Goal: Task Accomplishment & Management: Complete application form

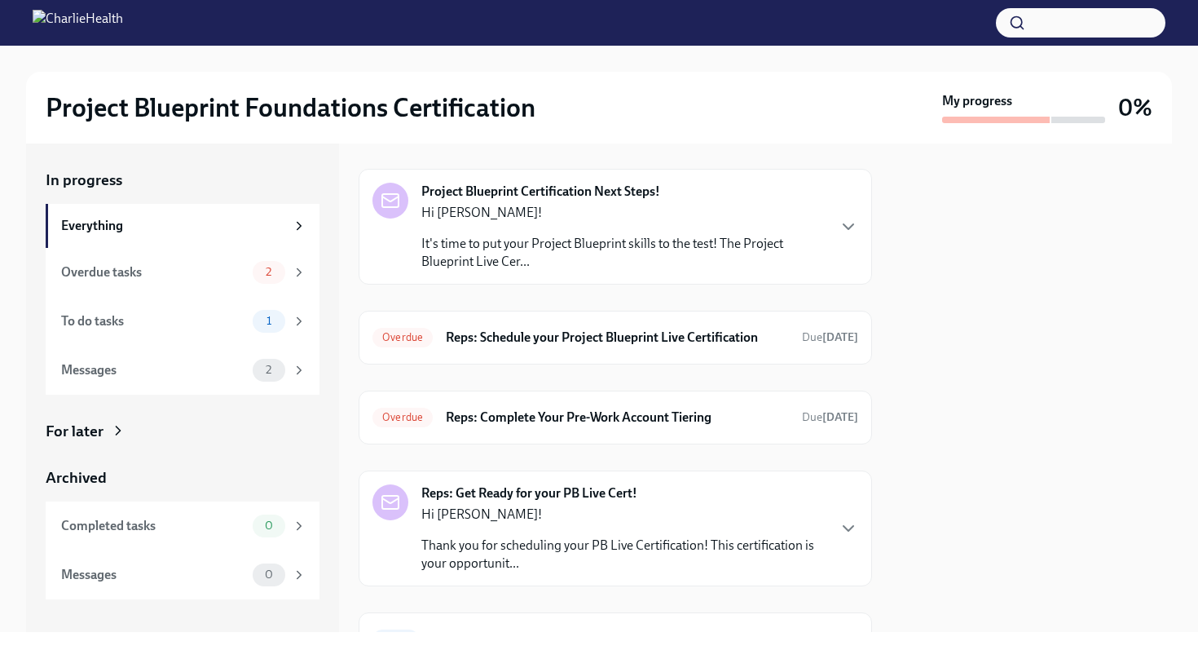
scroll to position [49, 0]
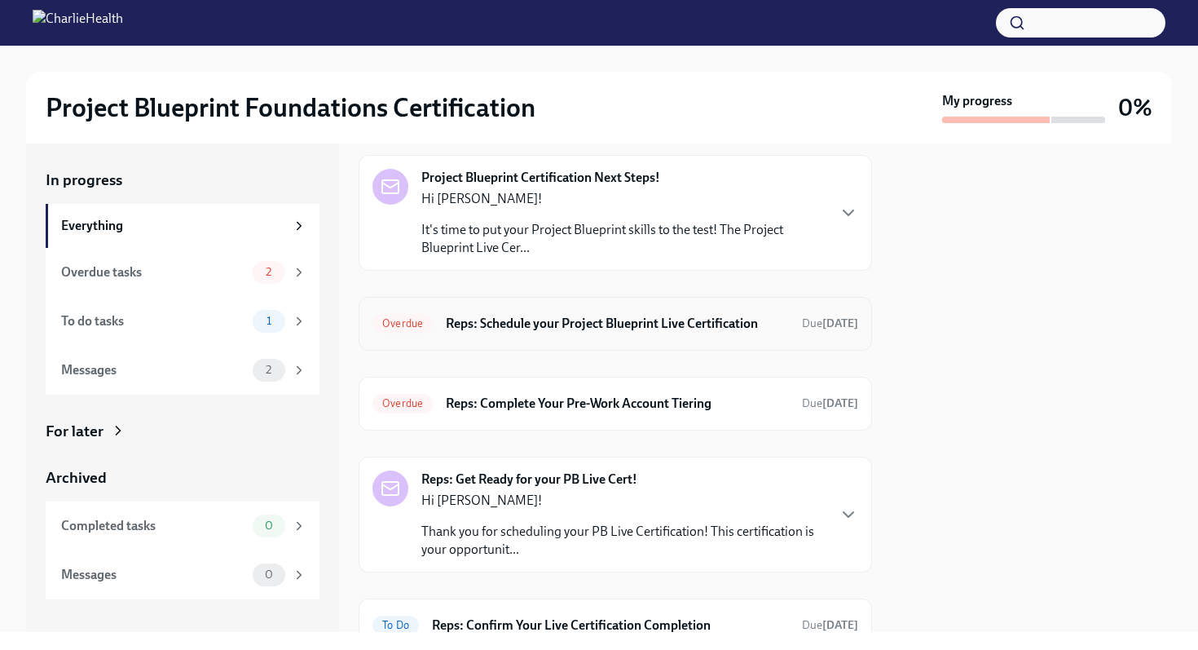
click at [619, 332] on h6 "Reps: Schedule your Project Blueprint Live Certification" at bounding box center [617, 324] width 343 height 18
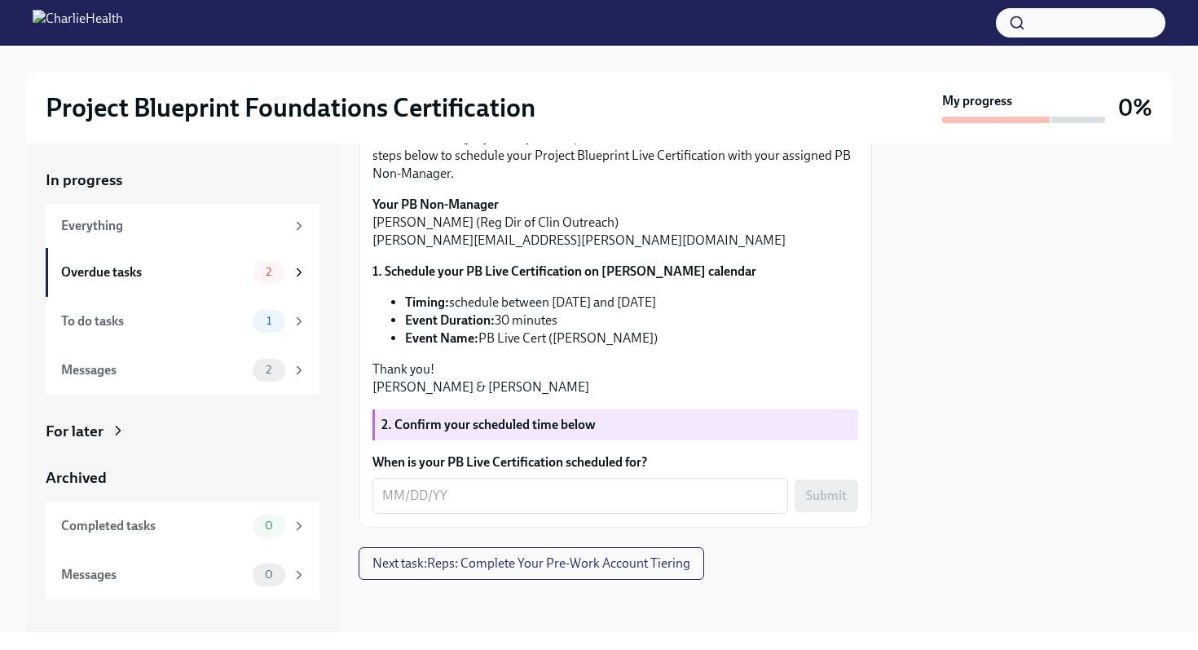
scroll to position [311, 0]
click at [430, 501] on textarea "When is your PB Live Certification scheduled for?" at bounding box center [580, 496] width 396 height 20
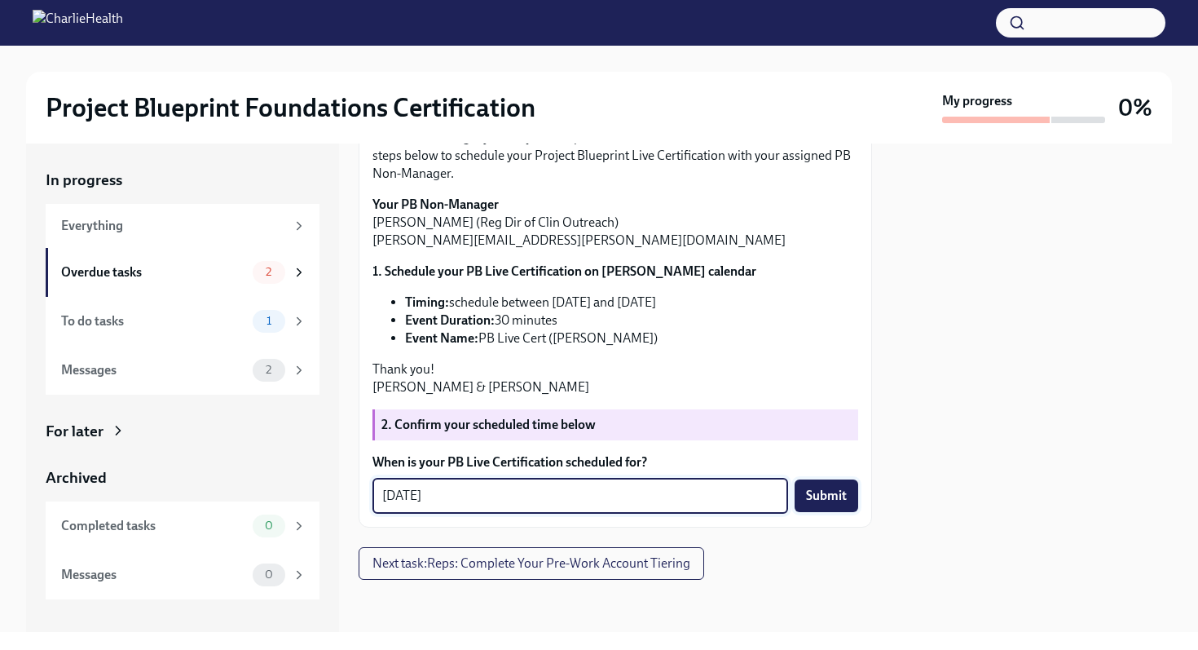
type textarea "[DATE]"
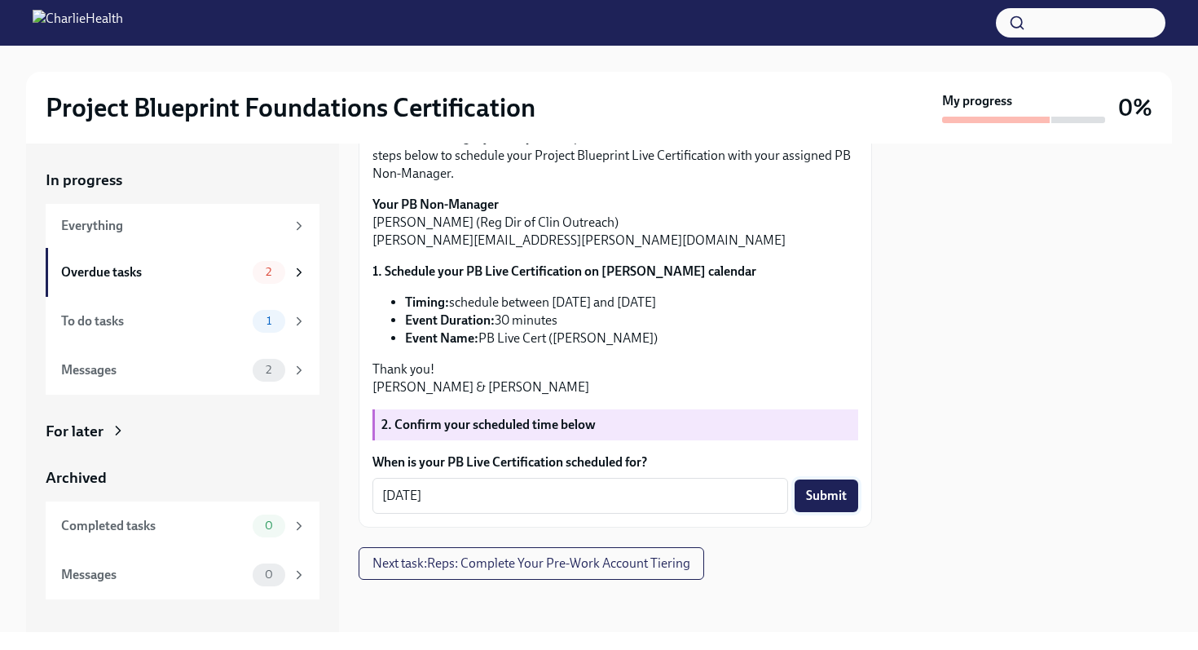
click at [817, 495] on span "Submit" at bounding box center [826, 495] width 41 height 16
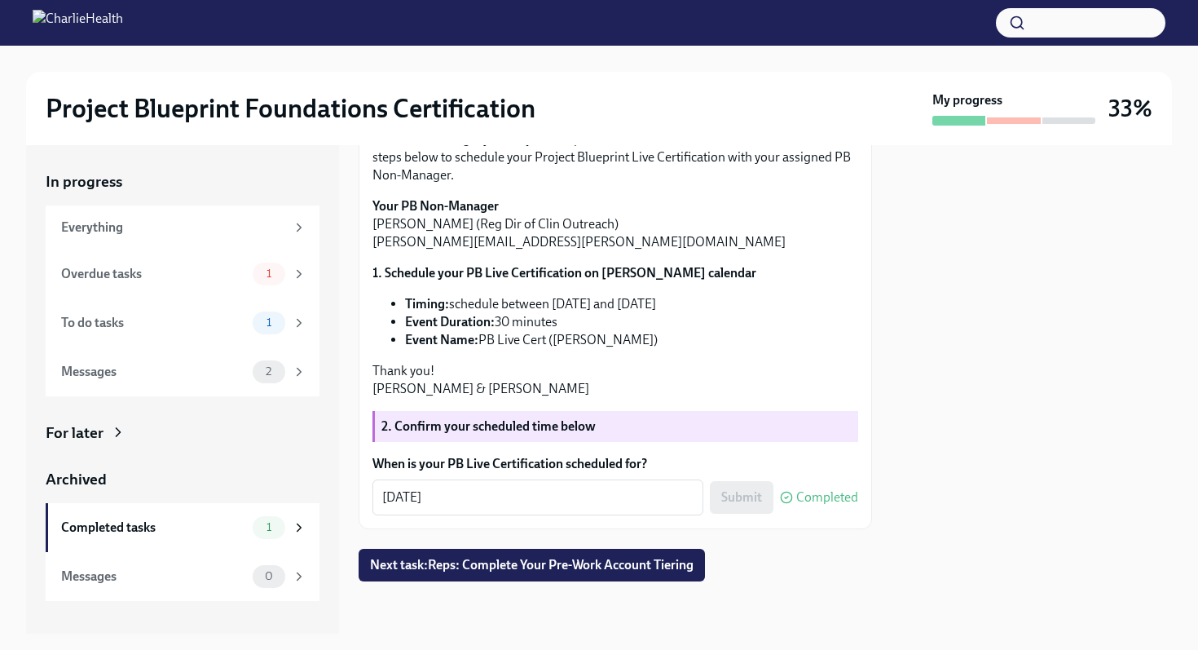
scroll to position [214, 0]
click at [242, 285] on div "Overdue tasks 1" at bounding box center [183, 273] width 274 height 49
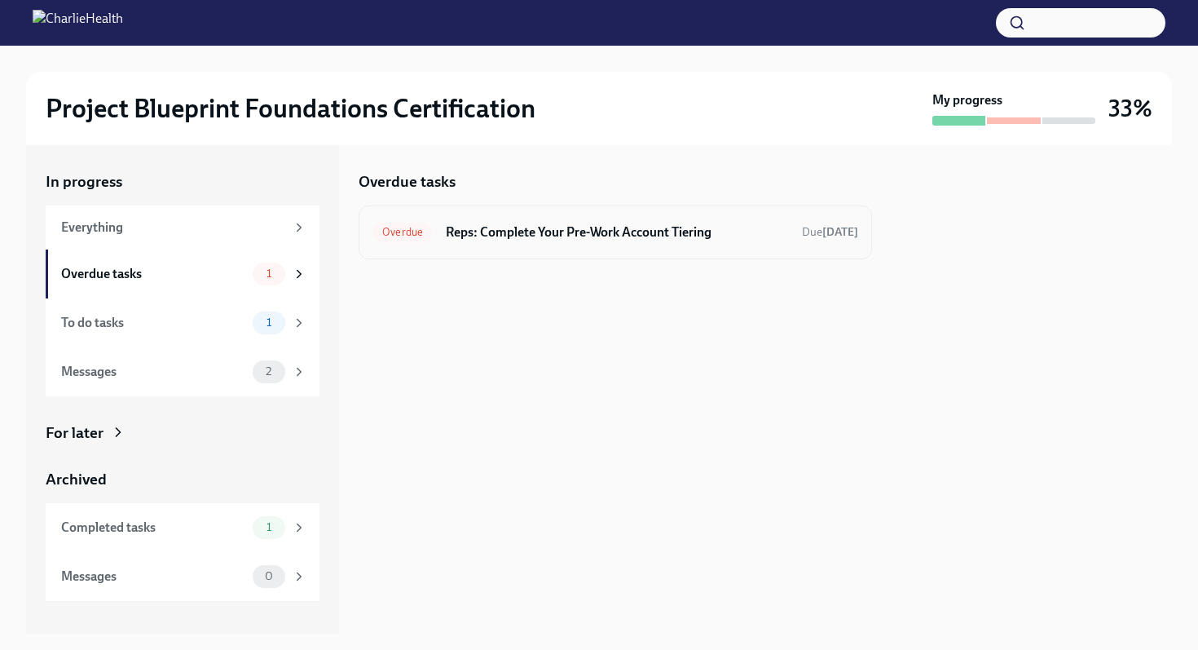
click at [559, 245] on div "Overdue Reps: Complete Your Pre-Work Account Tiering Due [DATE]" at bounding box center [615, 232] width 513 height 54
click at [537, 225] on h6 "Reps: Complete Your Pre-Work Account Tiering" at bounding box center [617, 232] width 343 height 18
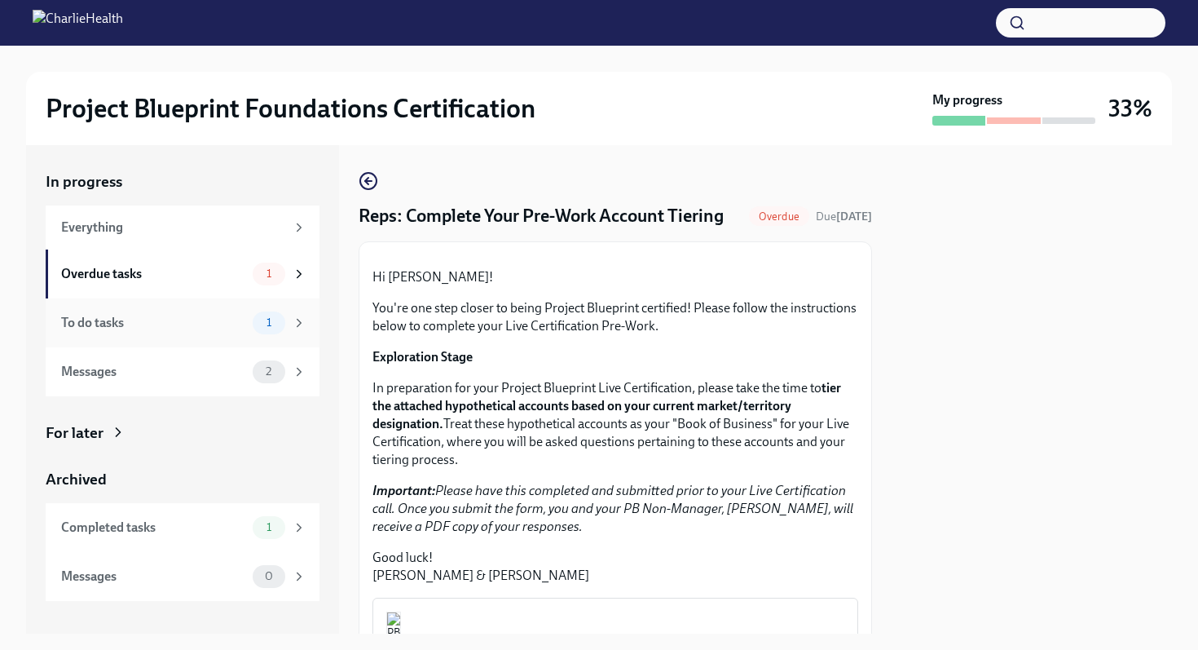
click at [262, 315] on div "1" at bounding box center [269, 322] width 33 height 23
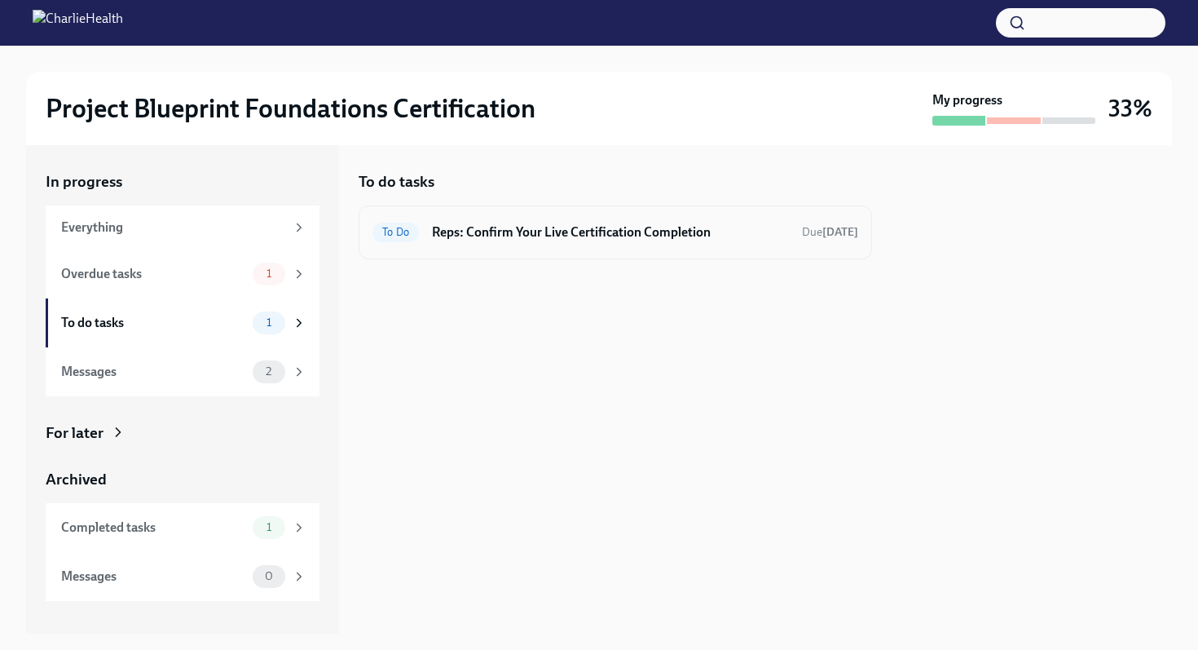
click at [496, 235] on h6 "Reps: Confirm Your Live Certification Completion" at bounding box center [610, 232] width 357 height 18
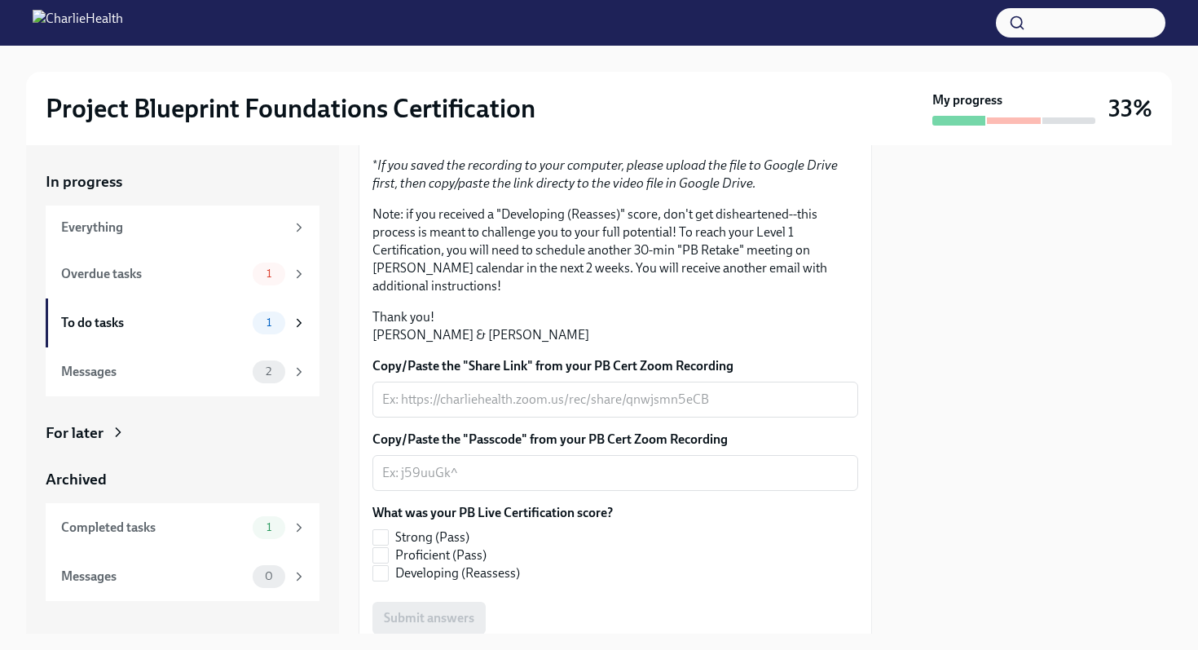
scroll to position [227, 0]
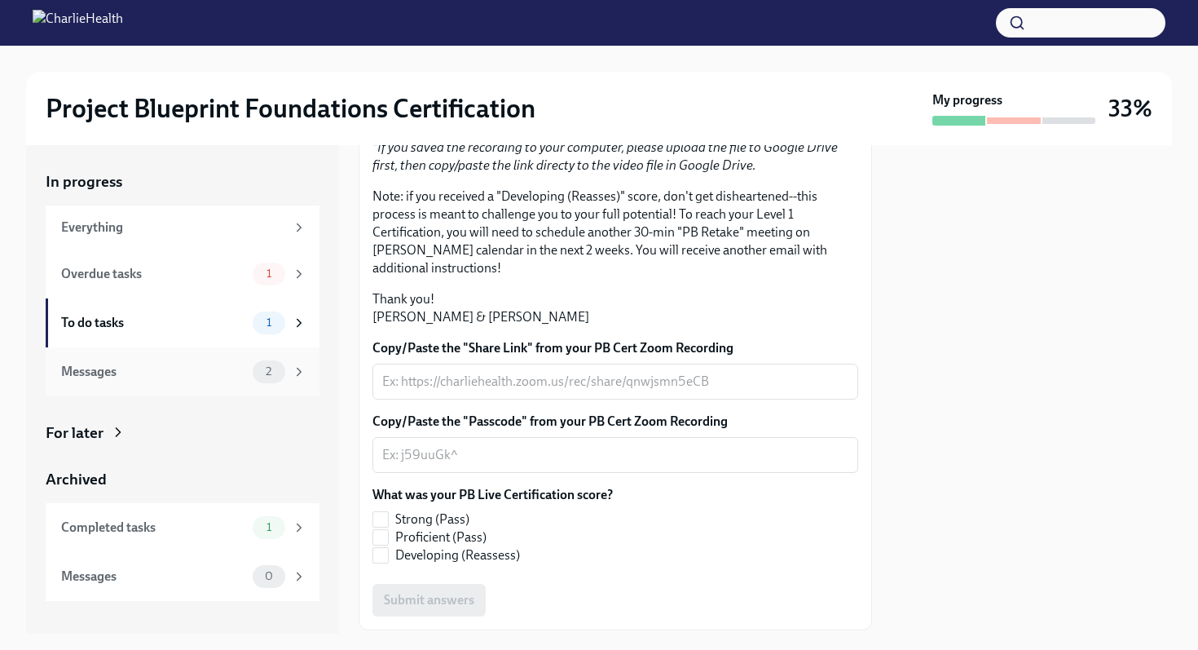
click at [264, 356] on div "Messages 2" at bounding box center [183, 371] width 274 height 49
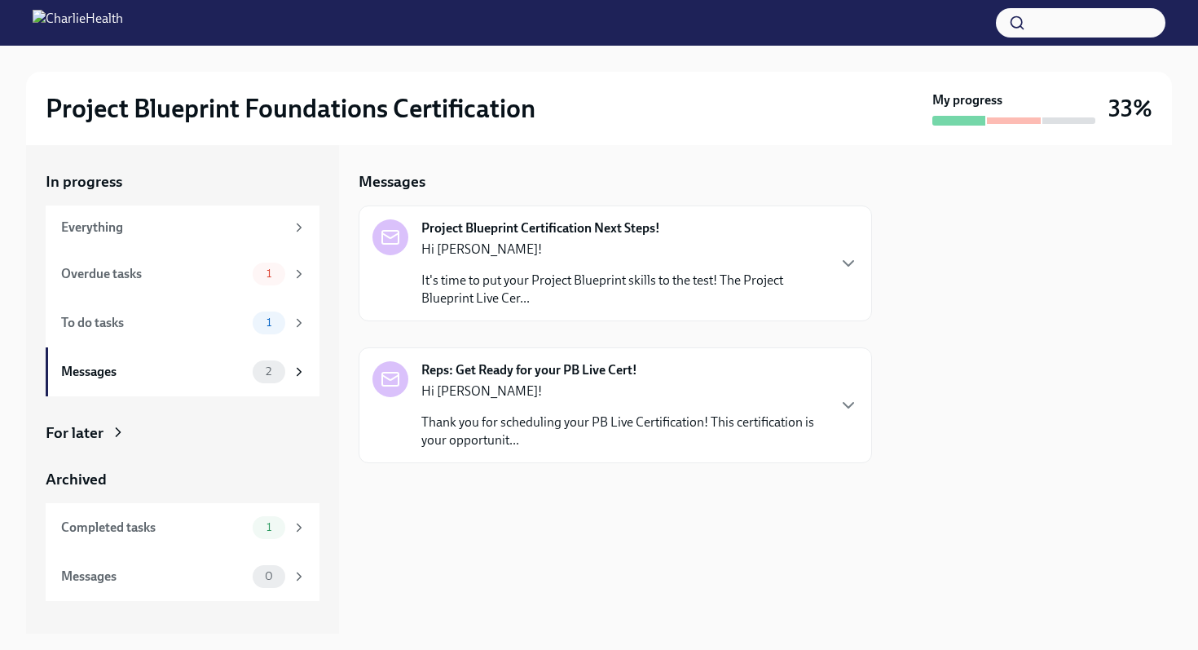
click at [566, 400] on div "Hi [PERSON_NAME]! Thank you for scheduling your PB Live Certification! This cer…" at bounding box center [623, 415] width 404 height 67
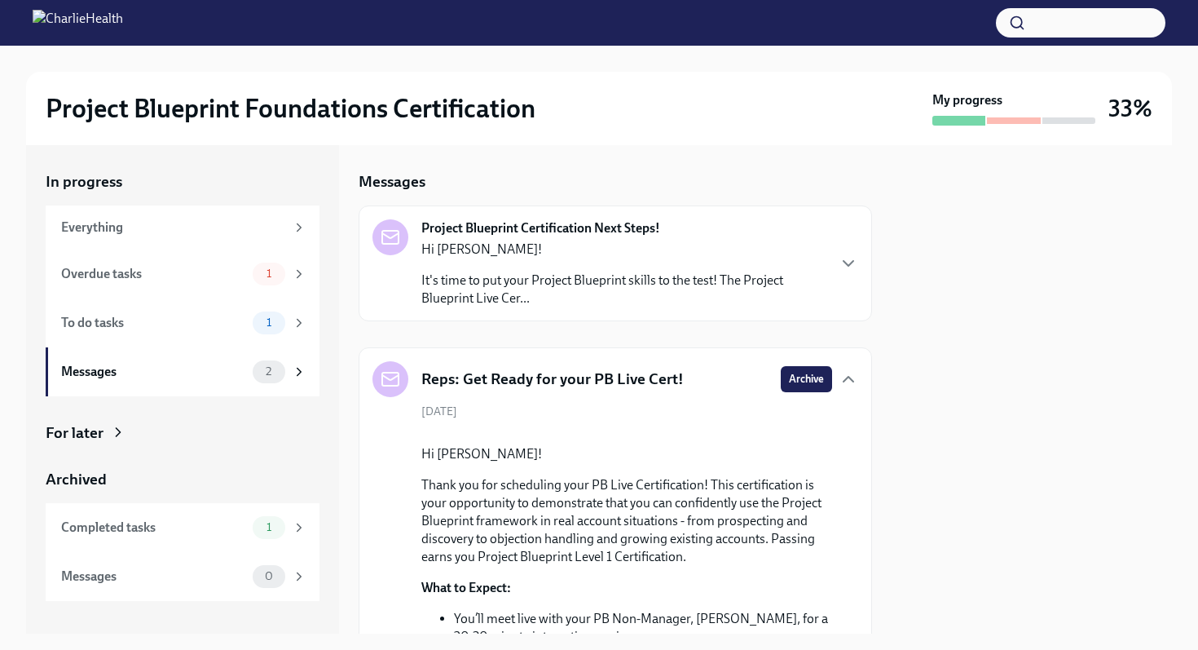
click at [573, 281] on p "It's time to put your Project Blueprint skills to the test! The Project Bluepri…" at bounding box center [623, 289] width 404 height 36
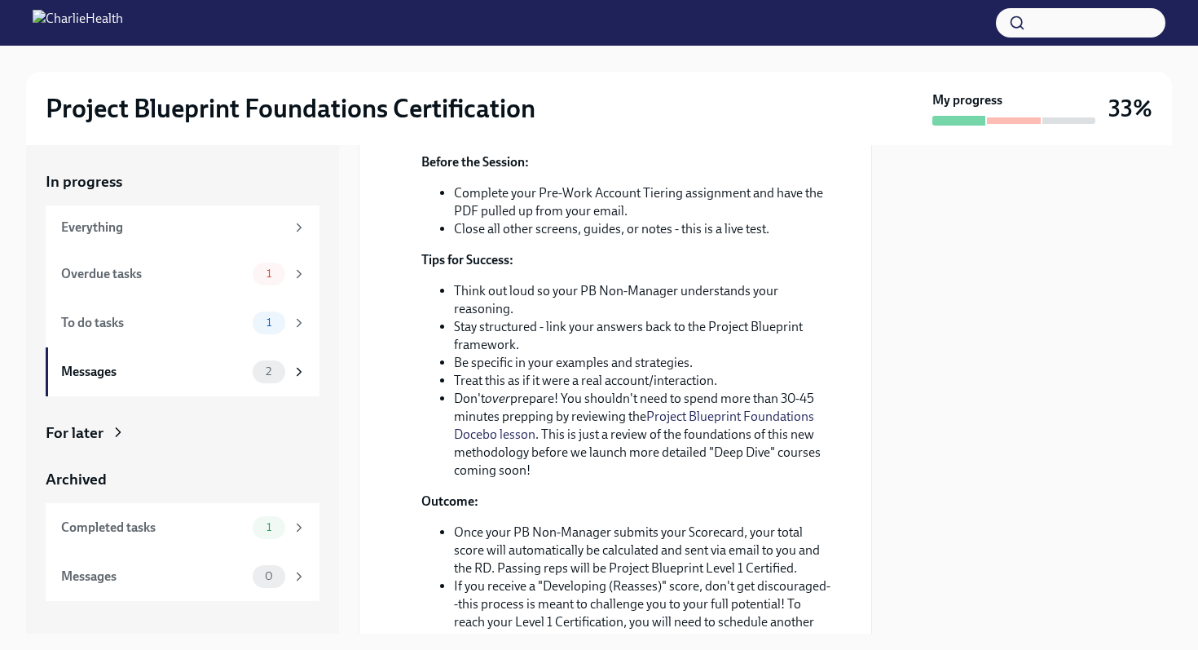
scroll to position [1443, 0]
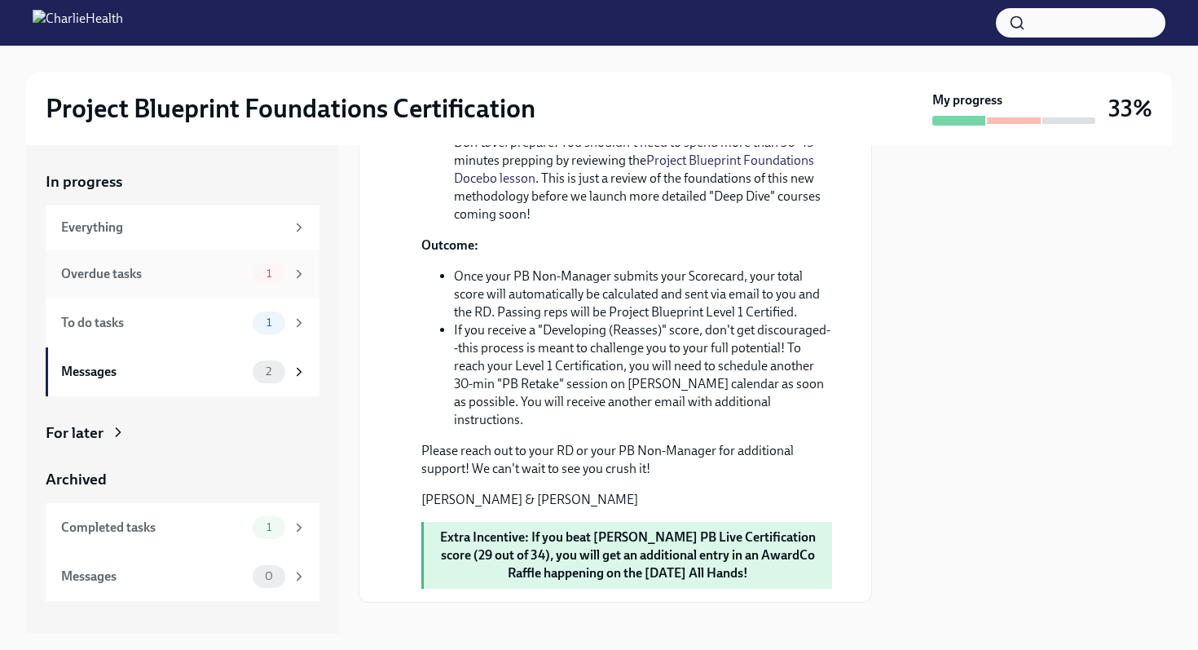
click at [149, 276] on div "Overdue tasks" at bounding box center [153, 274] width 185 height 18
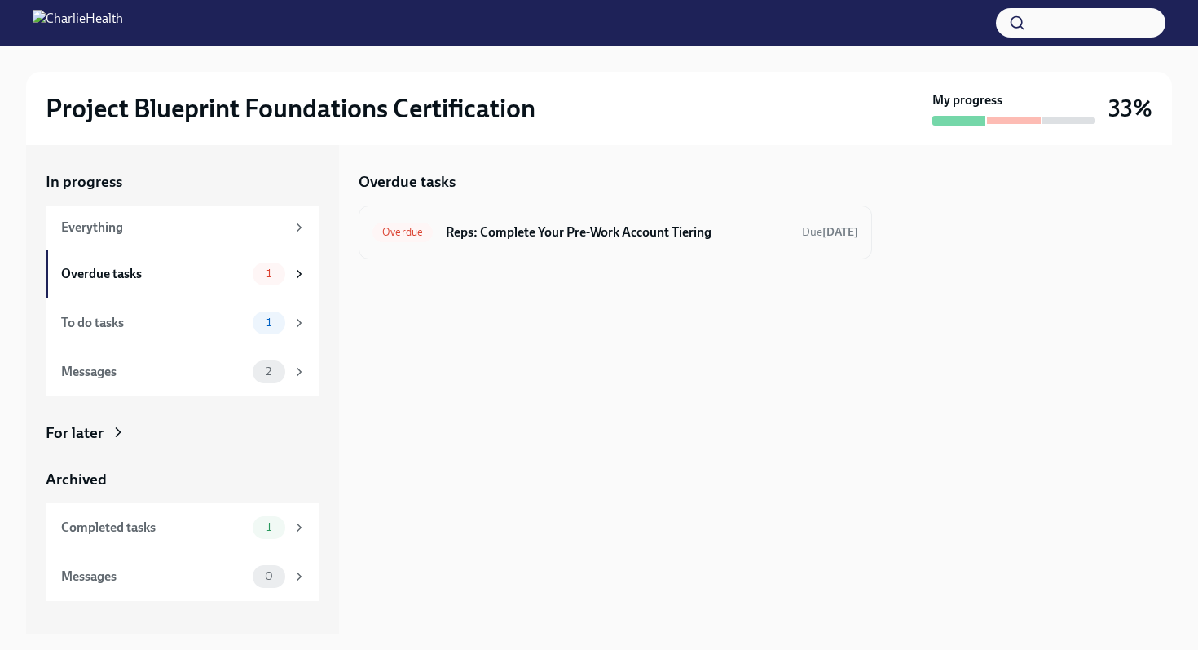
click at [562, 235] on h6 "Reps: Complete Your Pre-Work Account Tiering" at bounding box center [617, 232] width 343 height 18
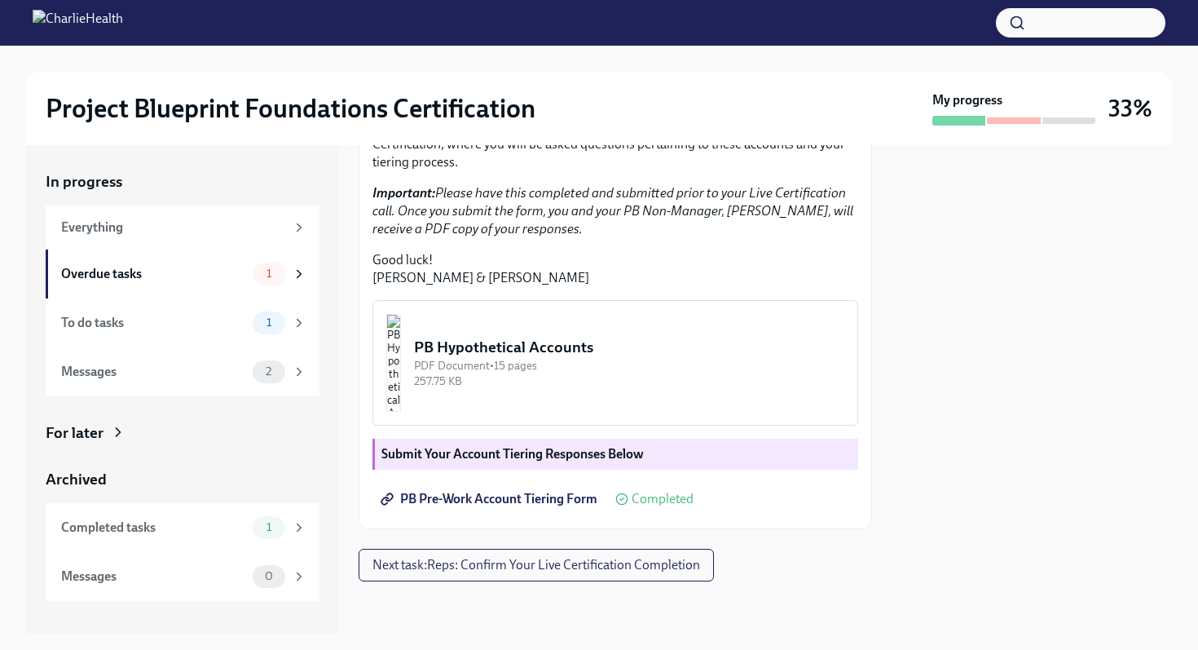
scroll to position [416, 0]
click at [401, 365] on img "button" at bounding box center [393, 363] width 15 height 98
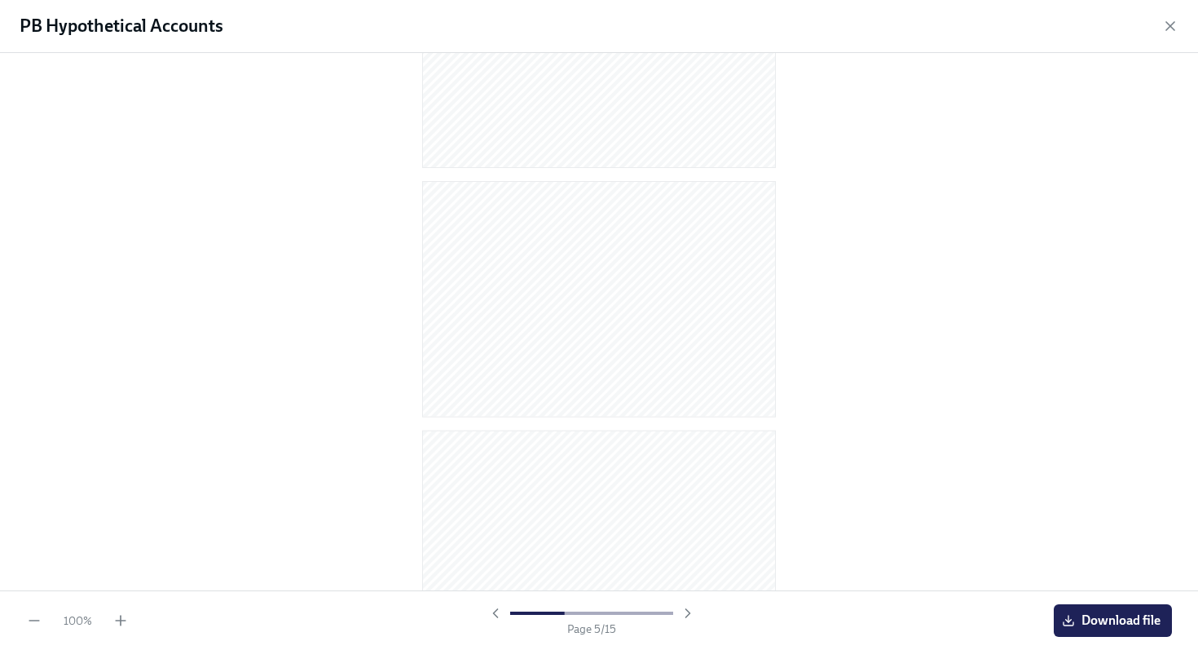
scroll to position [0, 0]
click at [1175, 27] on icon "button" at bounding box center [1170, 26] width 16 height 16
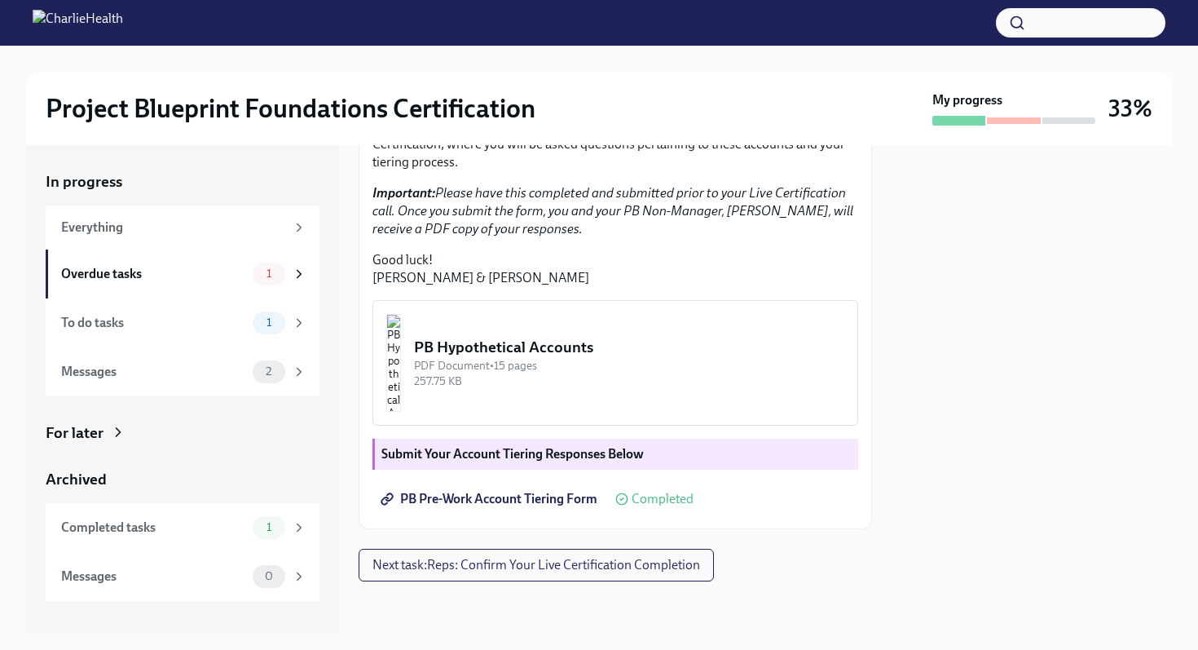
scroll to position [416, 0]
click at [249, 261] on div "Overdue tasks 1" at bounding box center [183, 273] width 274 height 49
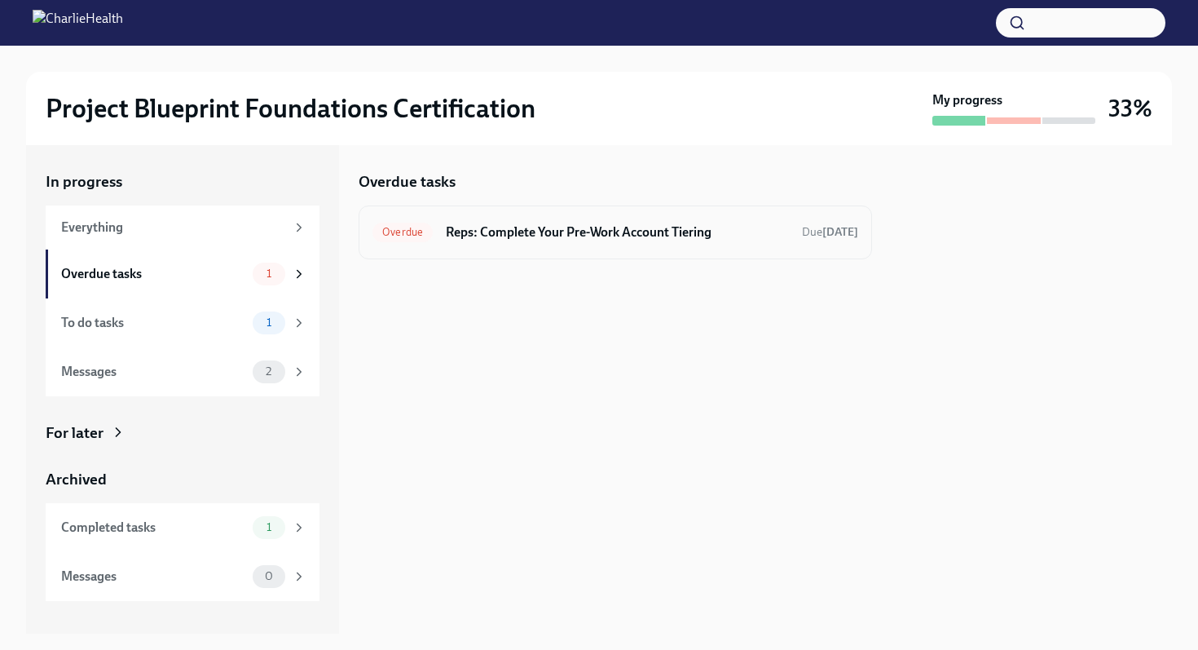
click at [505, 232] on h6 "Reps: Complete Your Pre-Work Account Tiering" at bounding box center [617, 232] width 343 height 18
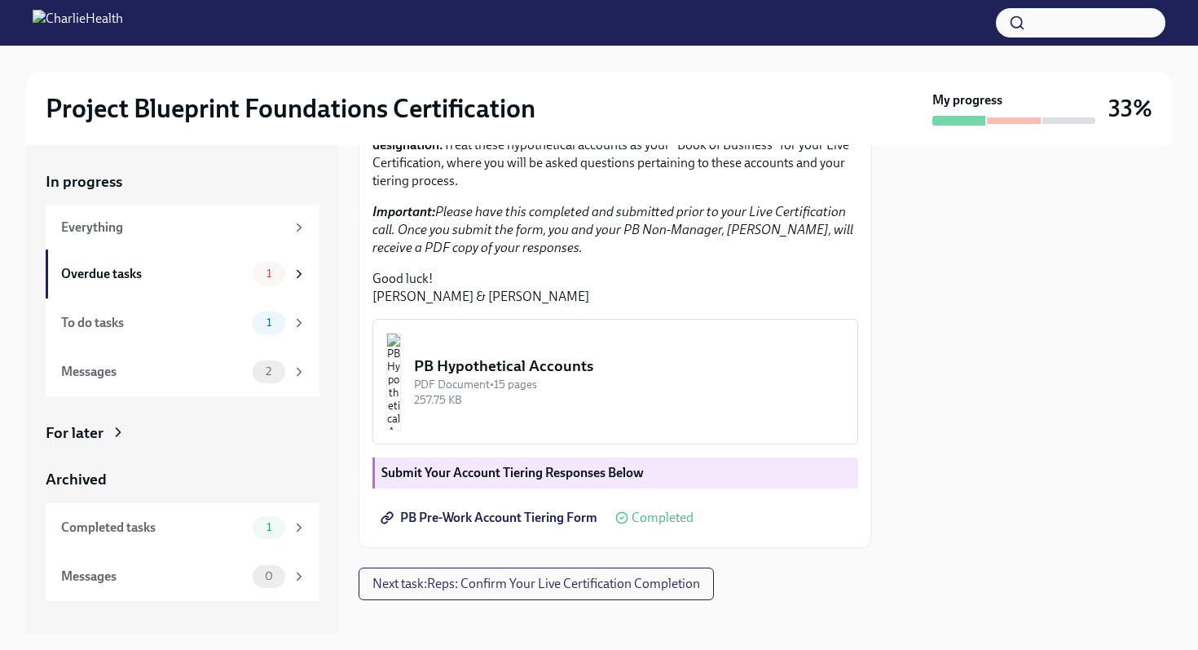
scroll to position [377, 0]
